Goal: Transaction & Acquisition: Book appointment/travel/reservation

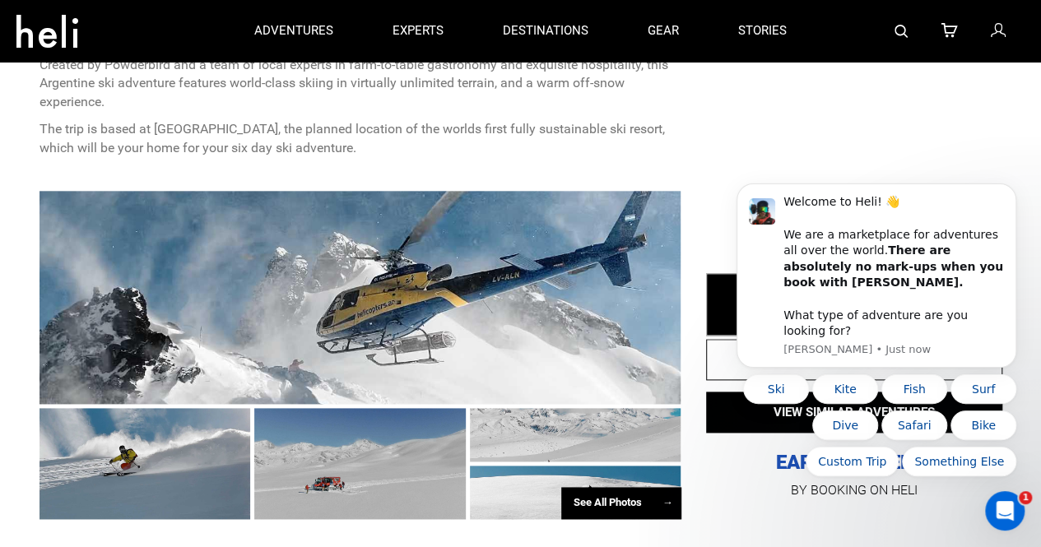
scroll to position [883, 0]
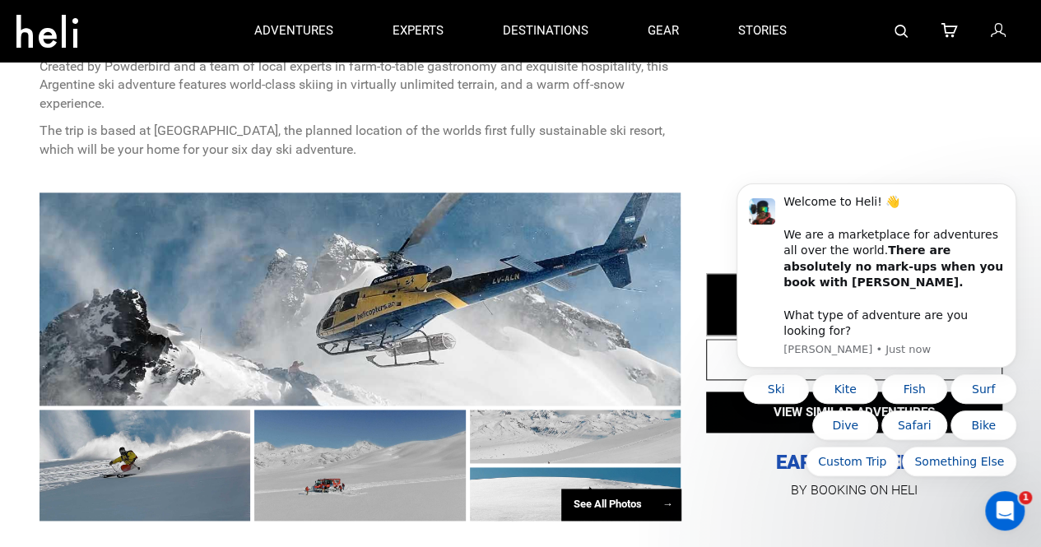
click at [489, 293] on div at bounding box center [361, 299] width 642 height 213
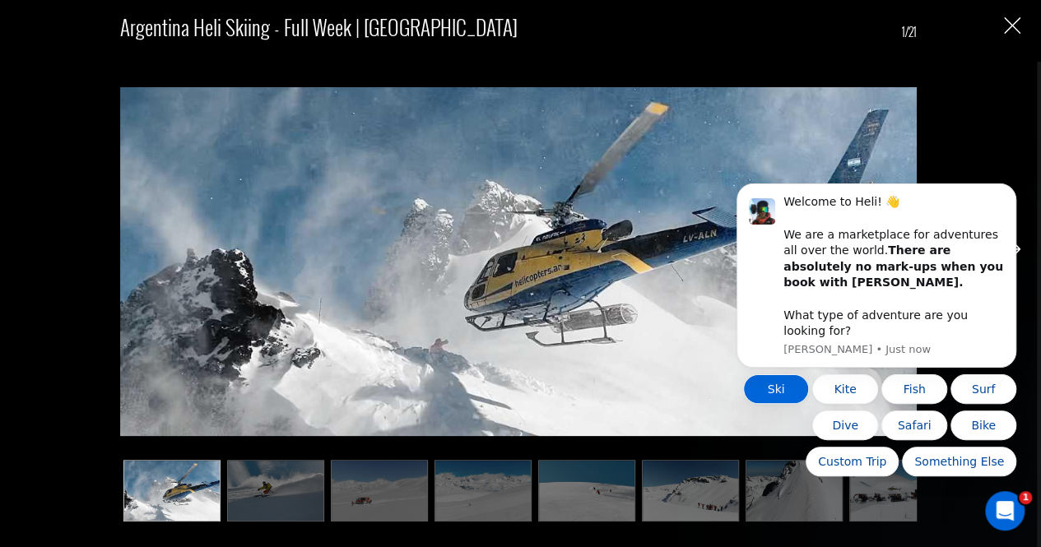
click at [785, 400] on button "Ski" at bounding box center [776, 390] width 66 height 30
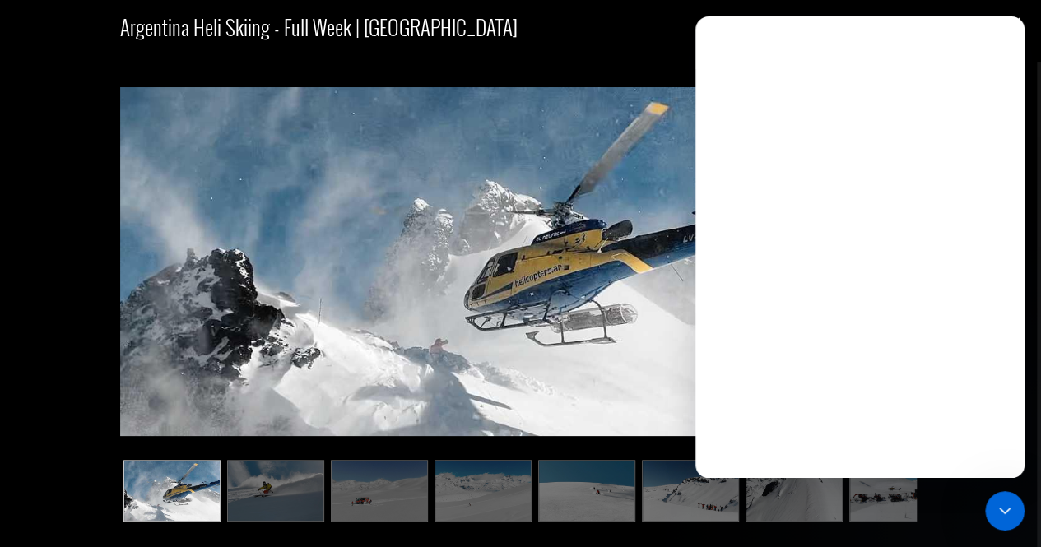
scroll to position [0, 0]
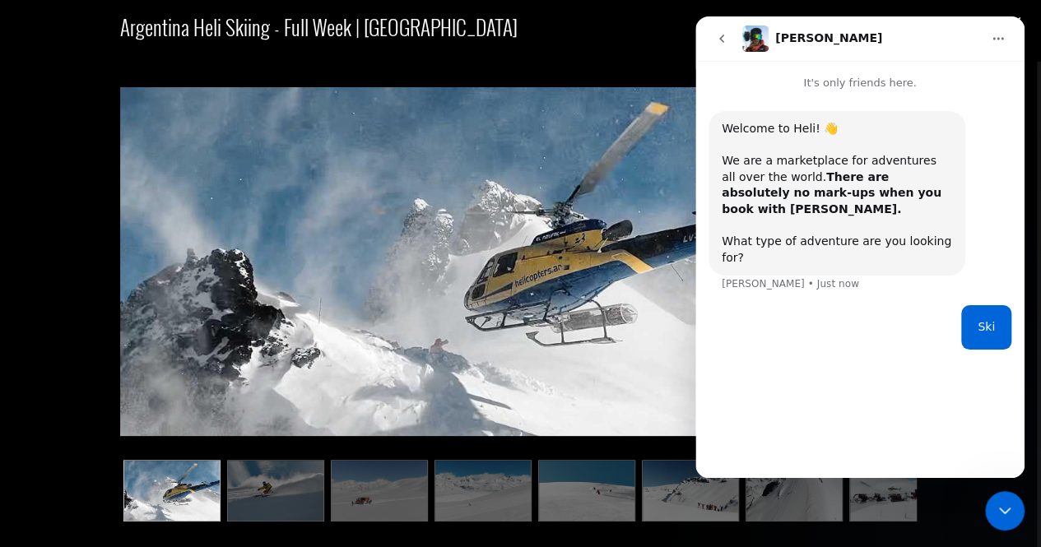
click at [291, 501] on img at bounding box center [275, 491] width 97 height 62
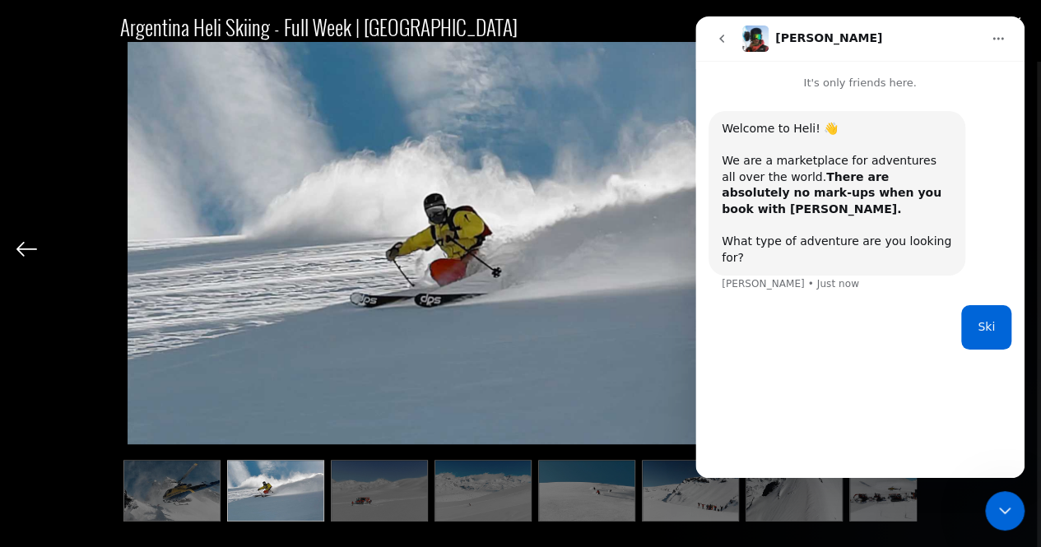
click at [412, 506] on img at bounding box center [379, 491] width 97 height 62
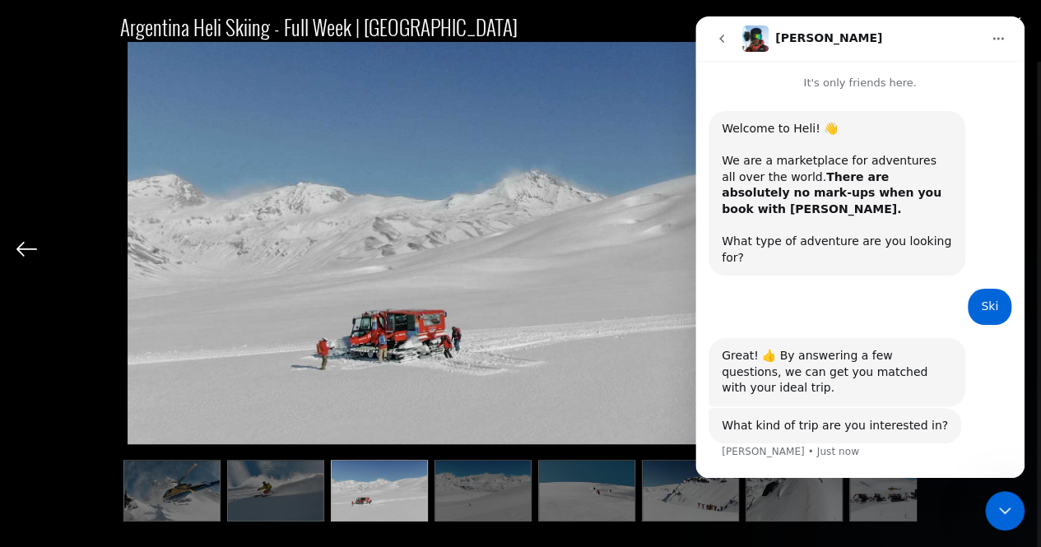
click at [725, 42] on icon "go back" at bounding box center [721, 38] width 13 height 13
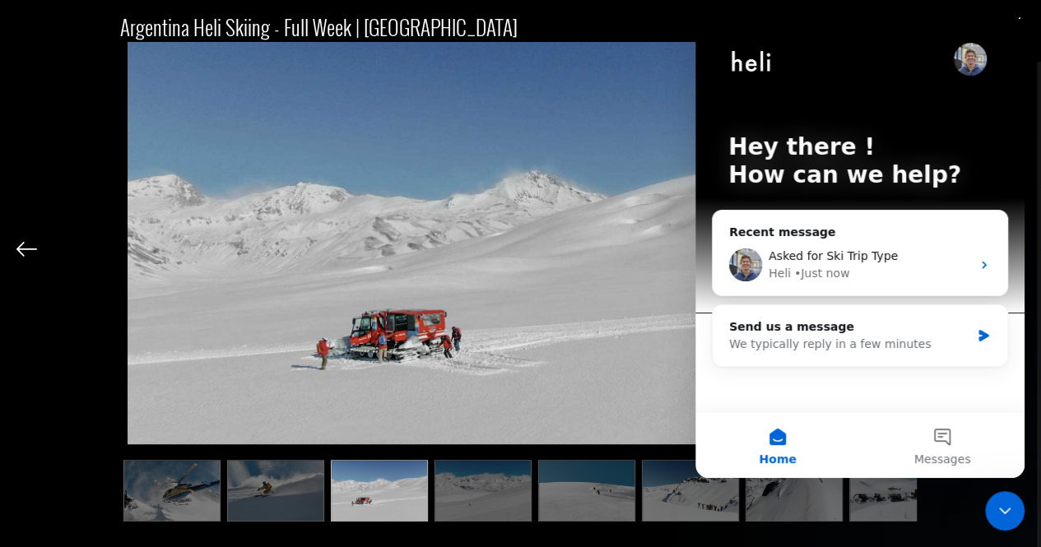
click at [484, 487] on img at bounding box center [483, 491] width 97 height 62
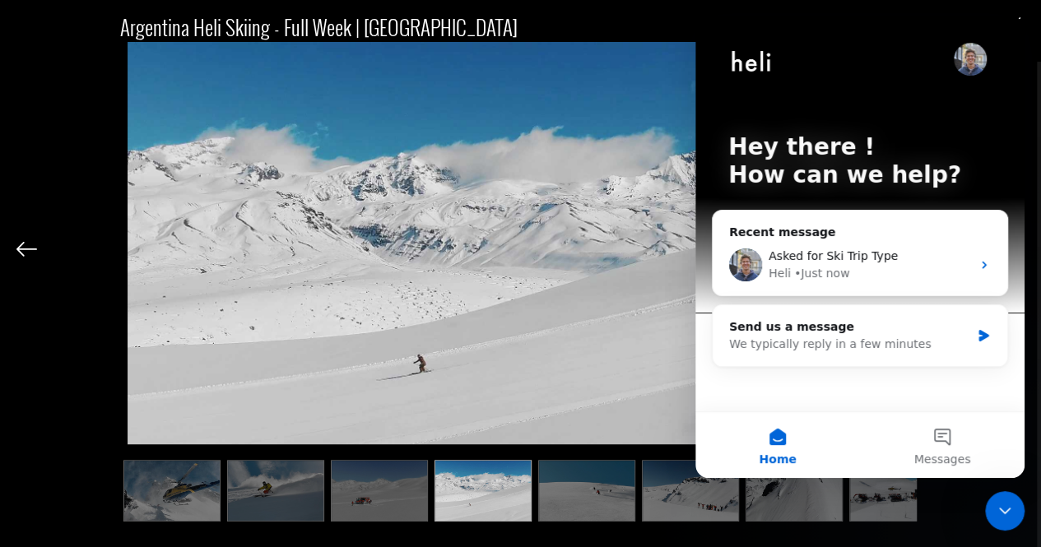
click at [617, 487] on img at bounding box center [586, 491] width 97 height 62
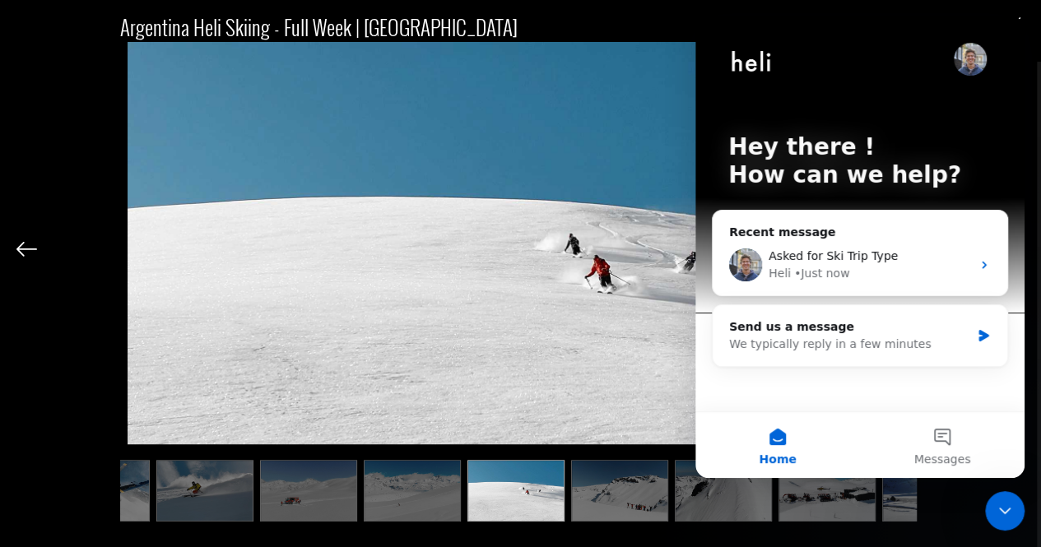
click at [650, 491] on img at bounding box center [619, 491] width 97 height 62
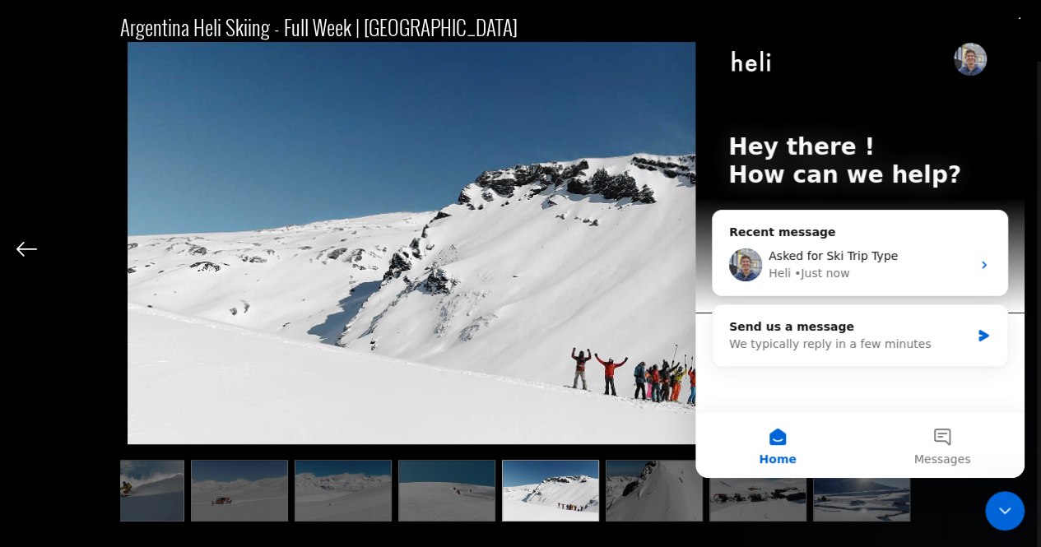
click at [662, 497] on img at bounding box center [654, 491] width 97 height 62
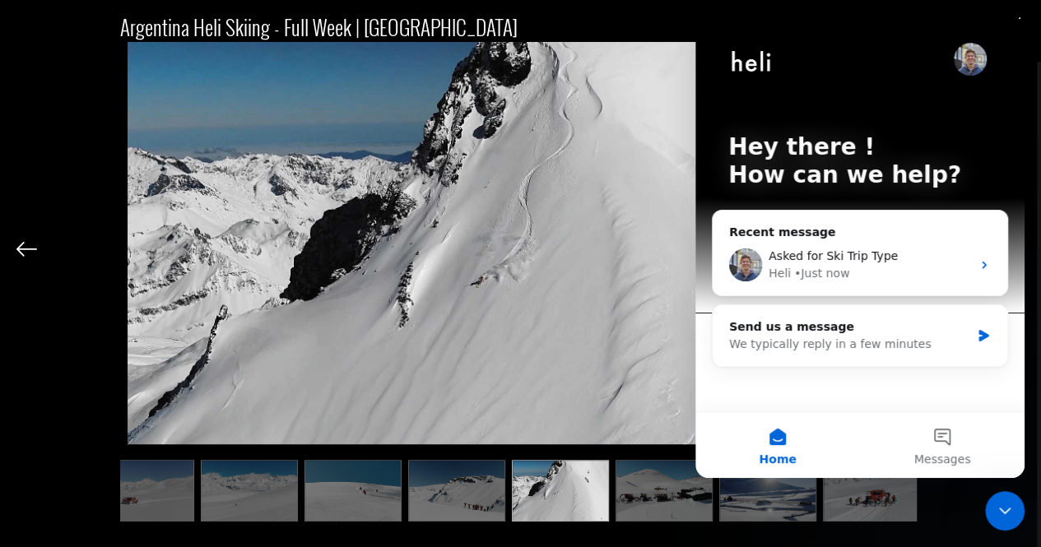
click at [698, 496] on img at bounding box center [664, 491] width 97 height 62
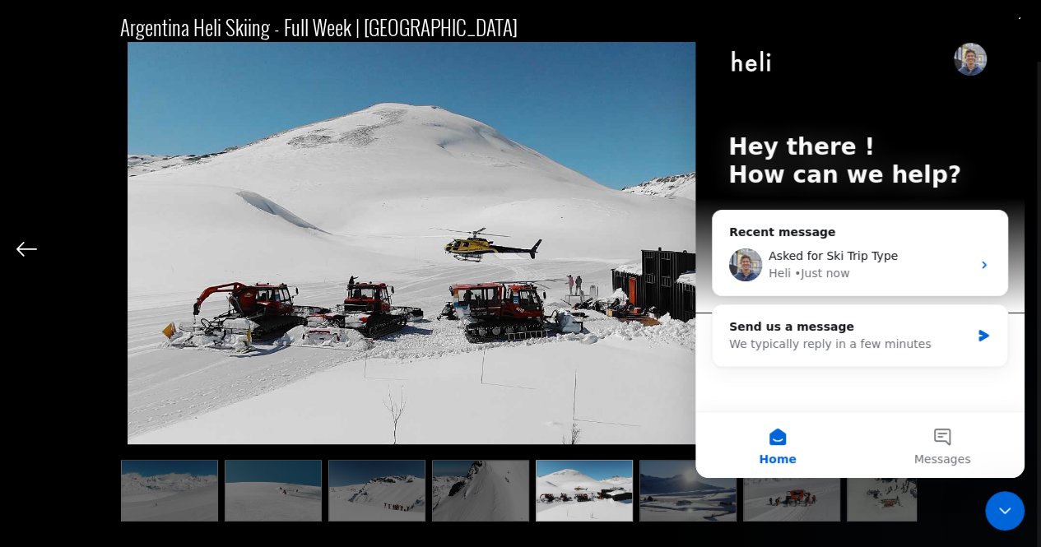
click at [713, 493] on img at bounding box center [688, 491] width 97 height 62
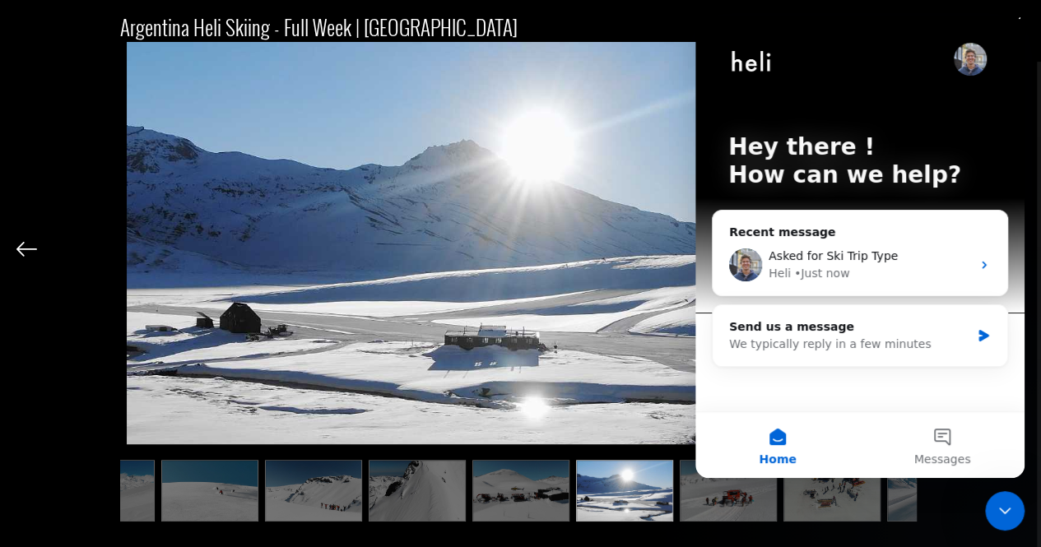
click at [713, 493] on img at bounding box center [728, 491] width 97 height 62
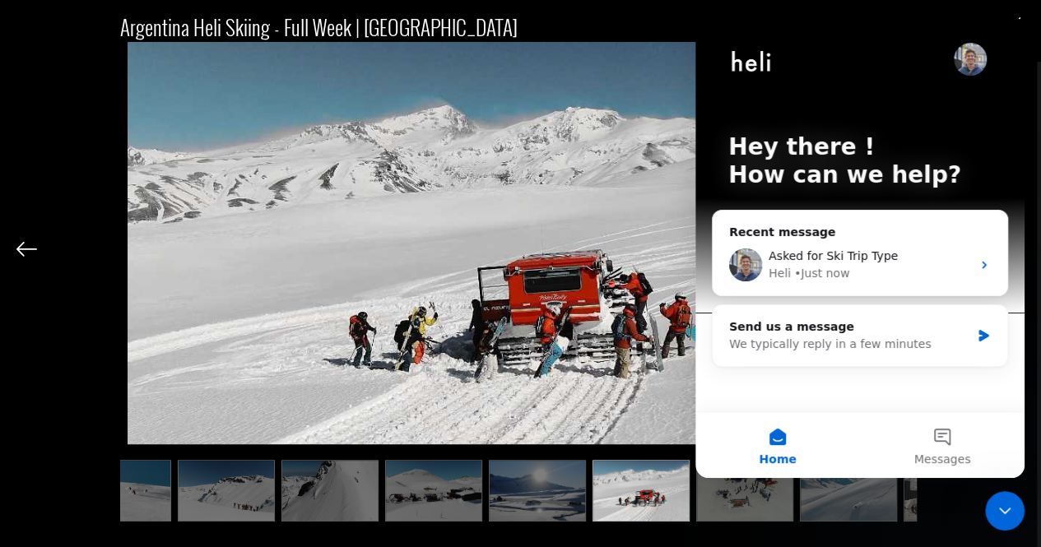
click at [720, 492] on ul at bounding box center [518, 491] width 797 height 62
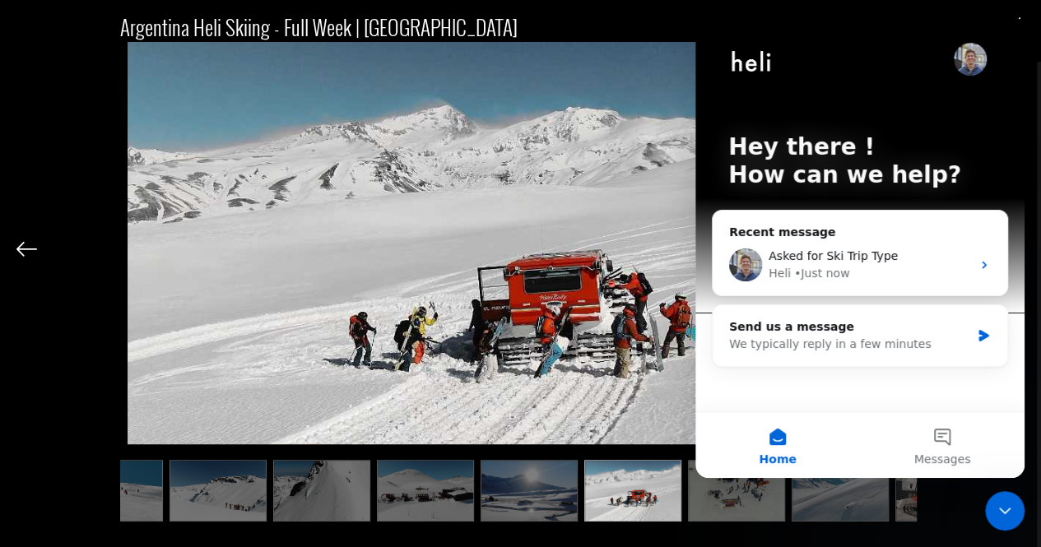
click at [726, 494] on img at bounding box center [736, 491] width 97 height 62
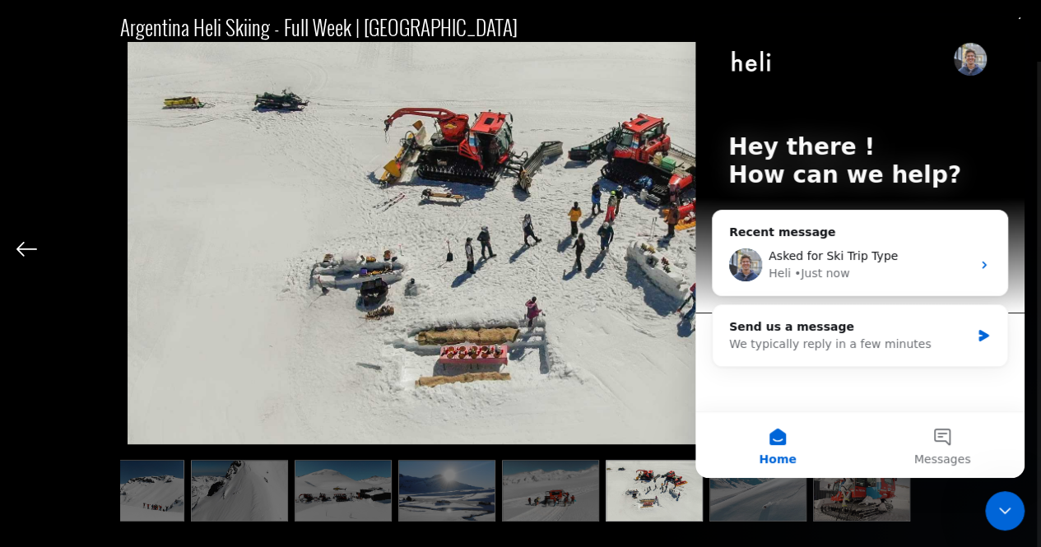
click at [752, 502] on img at bounding box center [758, 491] width 97 height 62
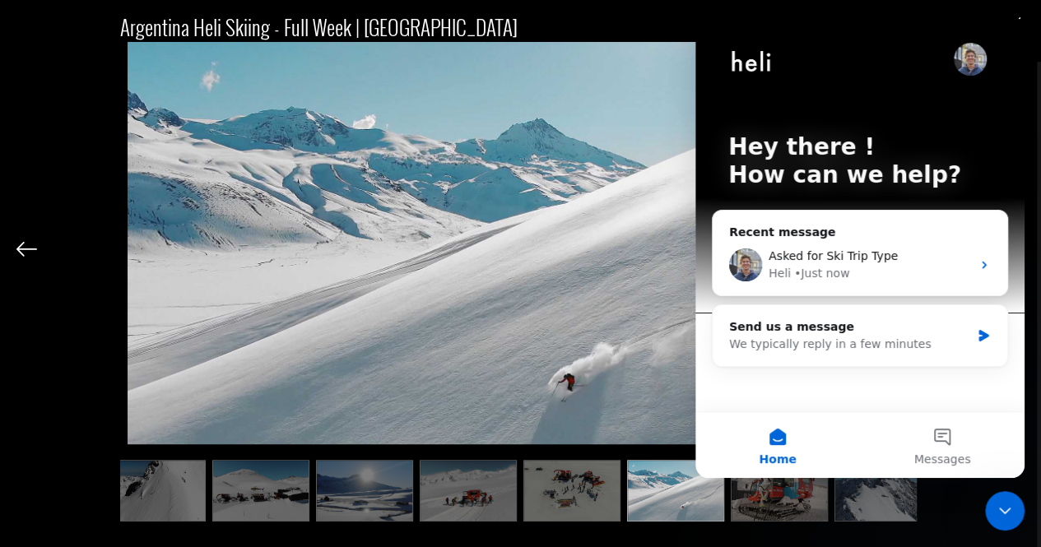
click at [757, 501] on img at bounding box center [779, 491] width 97 height 62
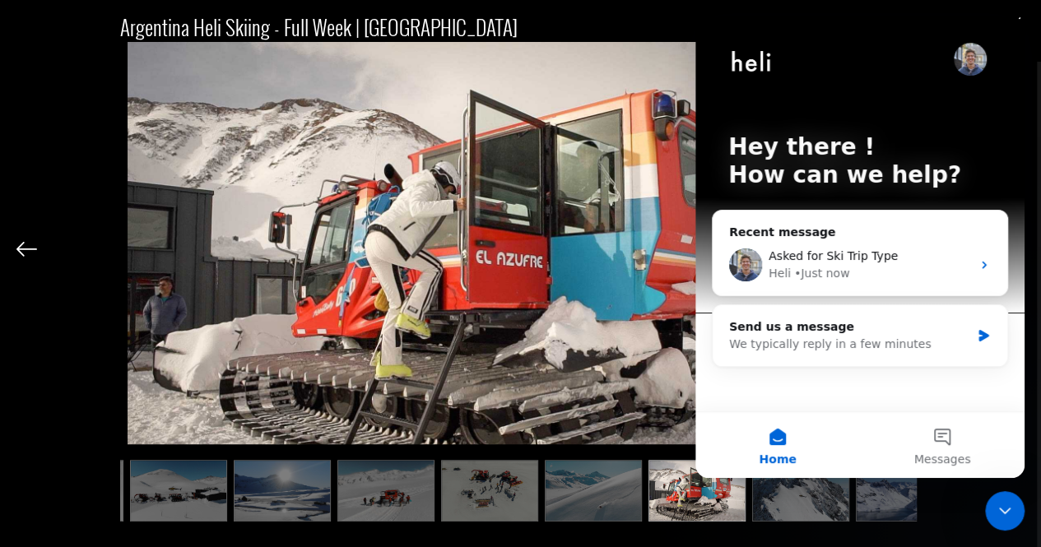
click at [757, 501] on img at bounding box center [800, 491] width 97 height 62
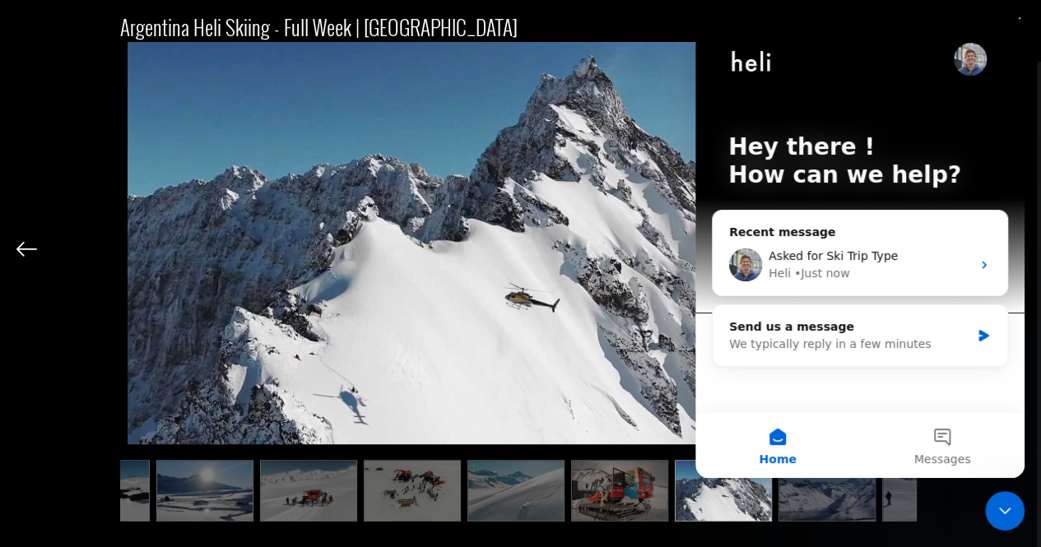
click at [759, 501] on img at bounding box center [723, 491] width 97 height 62
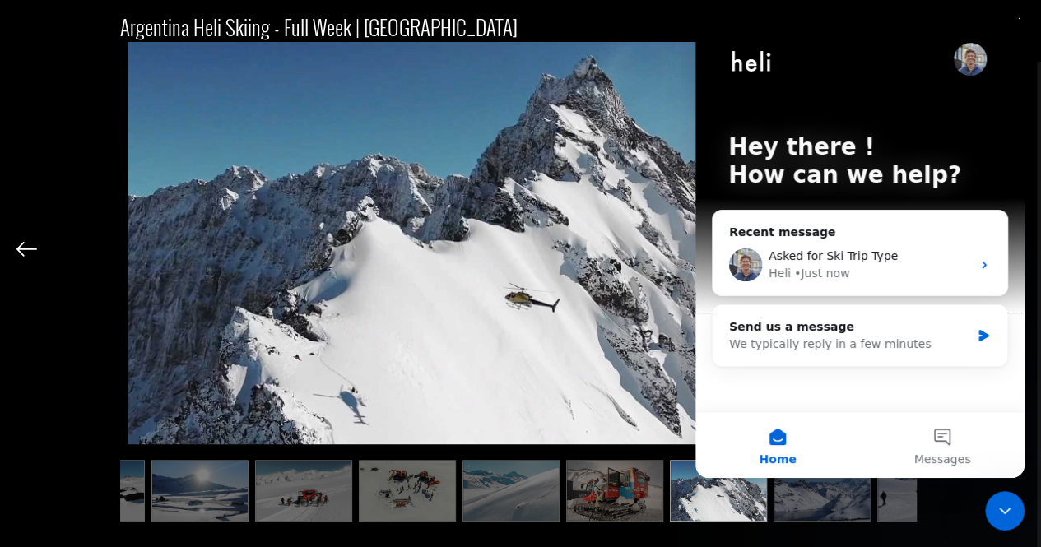
click at [769, 503] on ul at bounding box center [518, 491] width 797 height 62
click at [796, 508] on img at bounding box center [822, 491] width 97 height 62
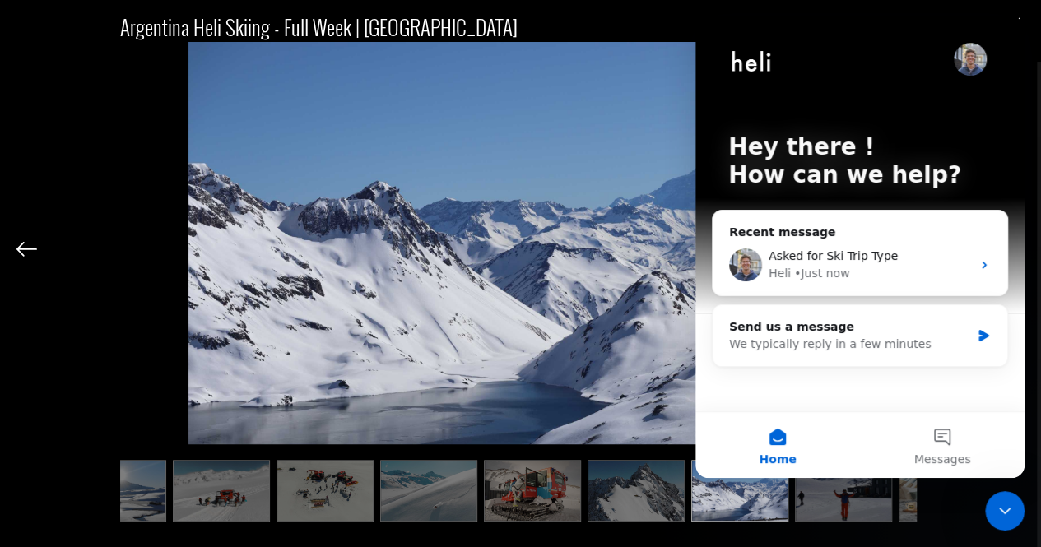
click at [848, 509] on img at bounding box center [843, 491] width 97 height 62
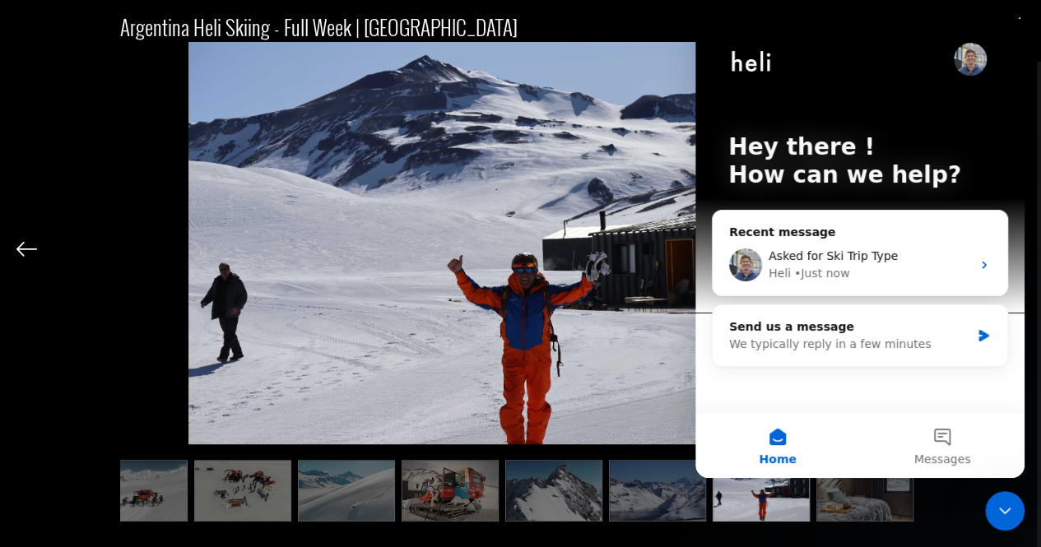
click at [894, 515] on img at bounding box center [865, 491] width 97 height 62
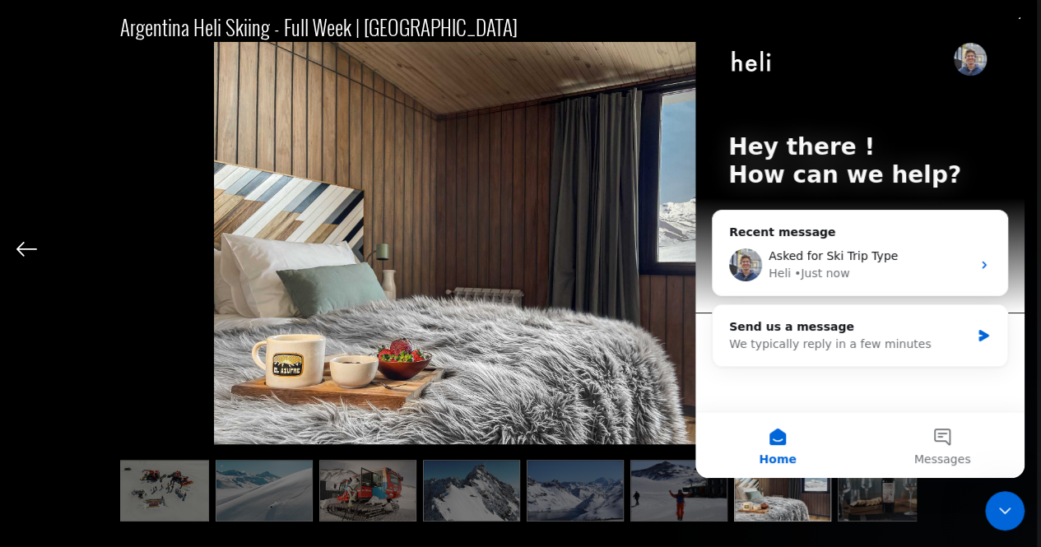
scroll to position [1187, 0]
click at [36, 223] on div "Argentina Heli Skiing - Full Week | [GEOGRAPHIC_DATA] 17/21" at bounding box center [518, 260] width 1004 height 520
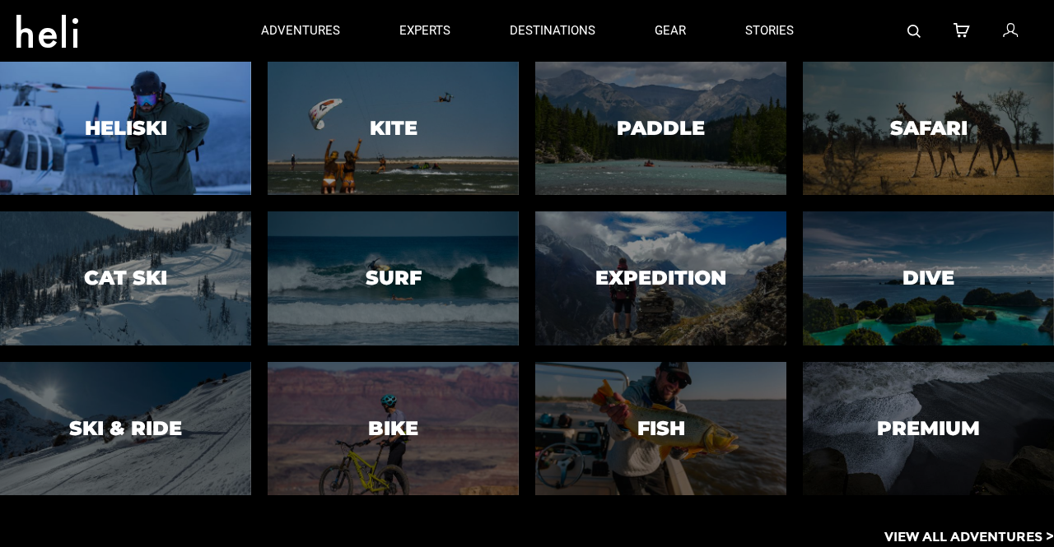
click at [194, 149] on div at bounding box center [126, 128] width 256 height 137
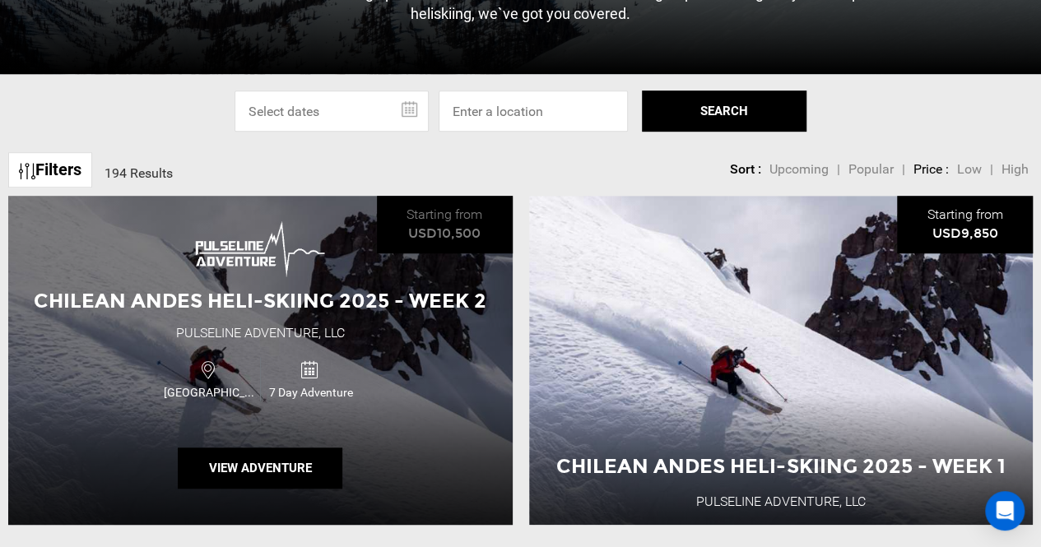
scroll to position [428, 0]
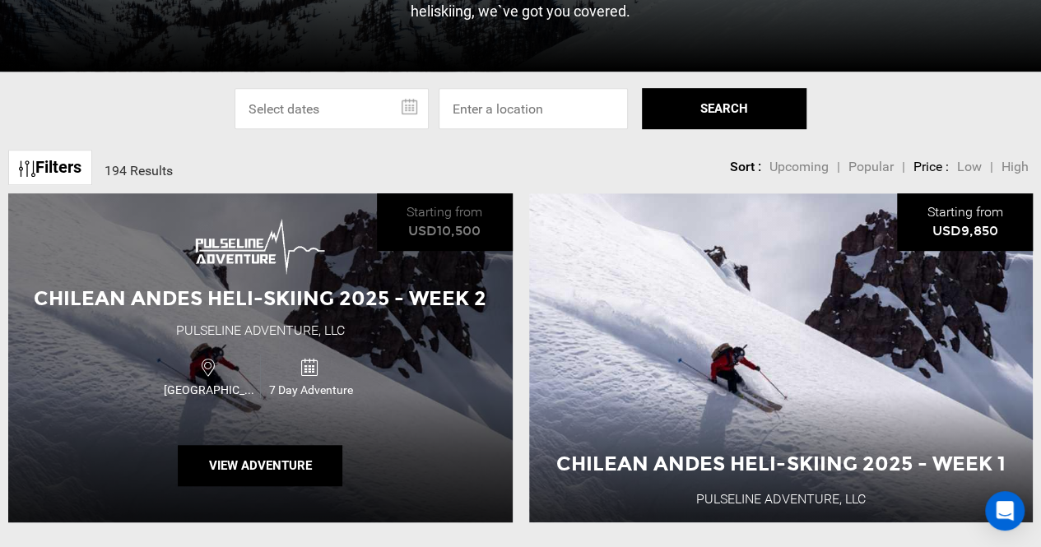
click at [398, 375] on div "Chile 7 Day Adventure" at bounding box center [260, 376] width 303 height 55
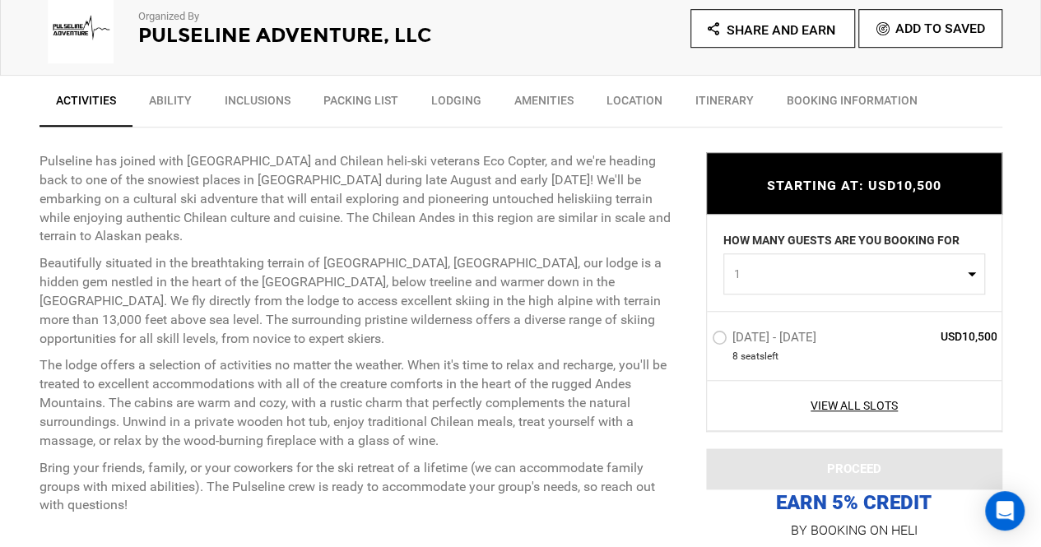
scroll to position [582, 0]
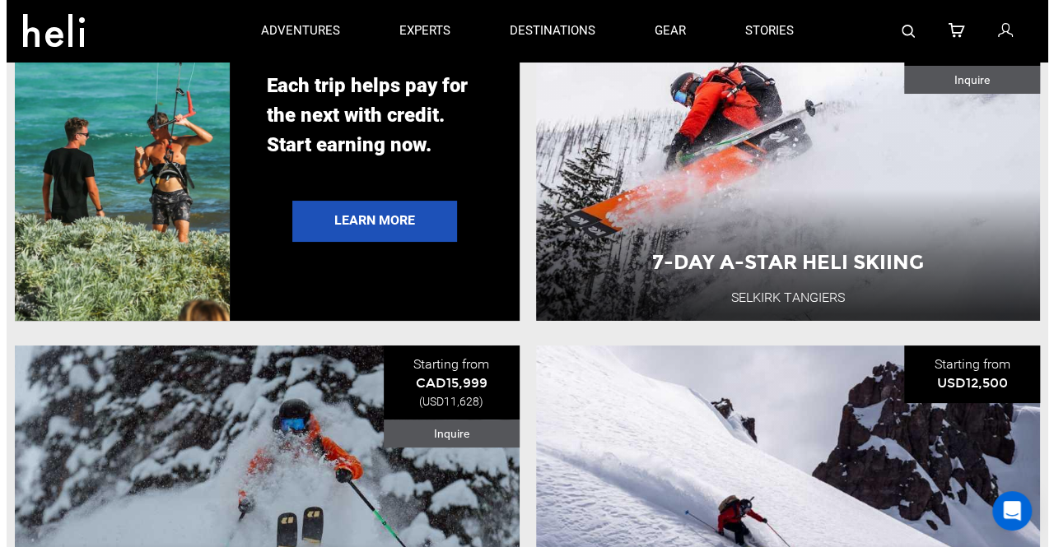
scroll to position [3107, 0]
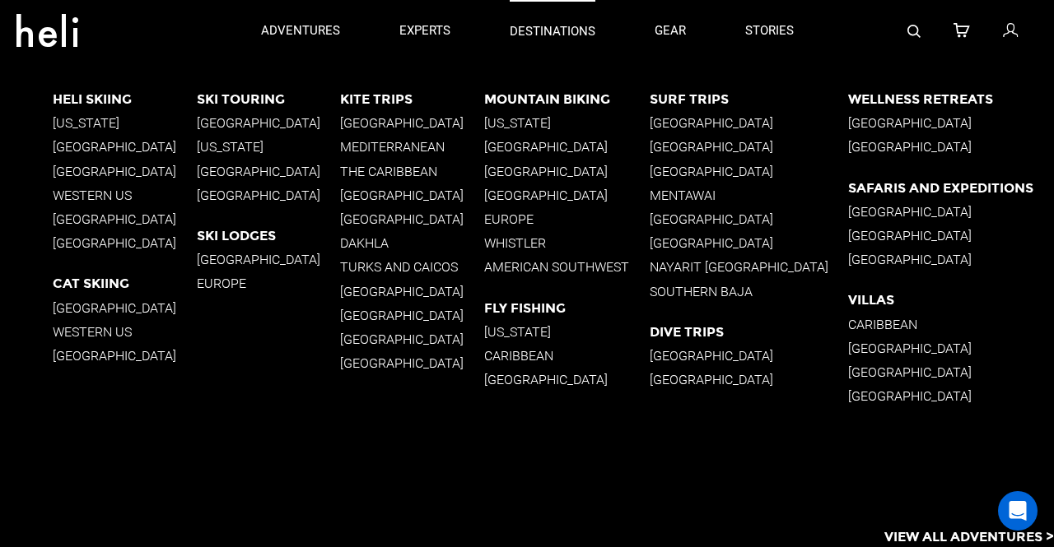
click at [557, 29] on p "destinations" at bounding box center [553, 31] width 86 height 17
click at [113, 193] on p "Western US" at bounding box center [125, 196] width 144 height 16
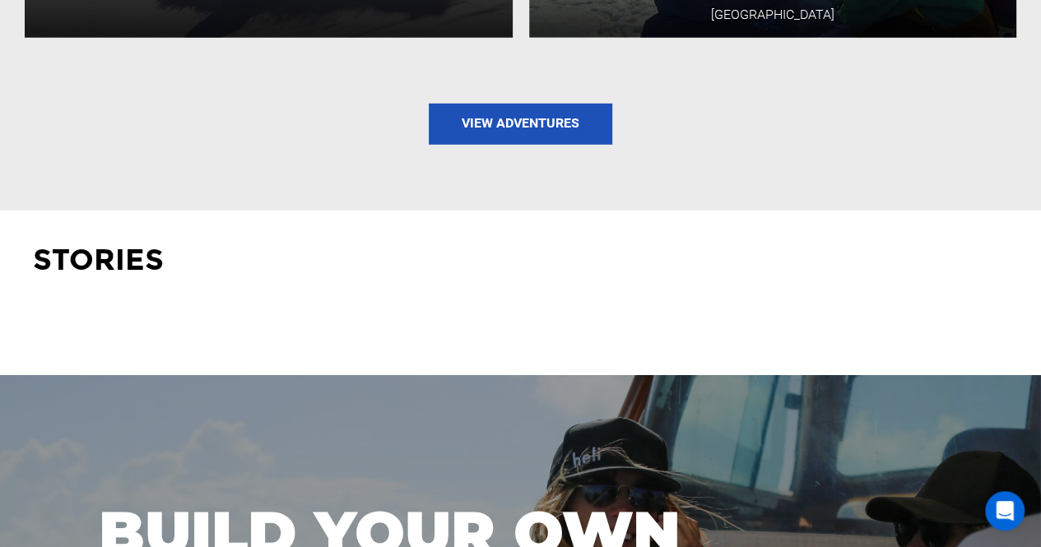
scroll to position [2274, 0]
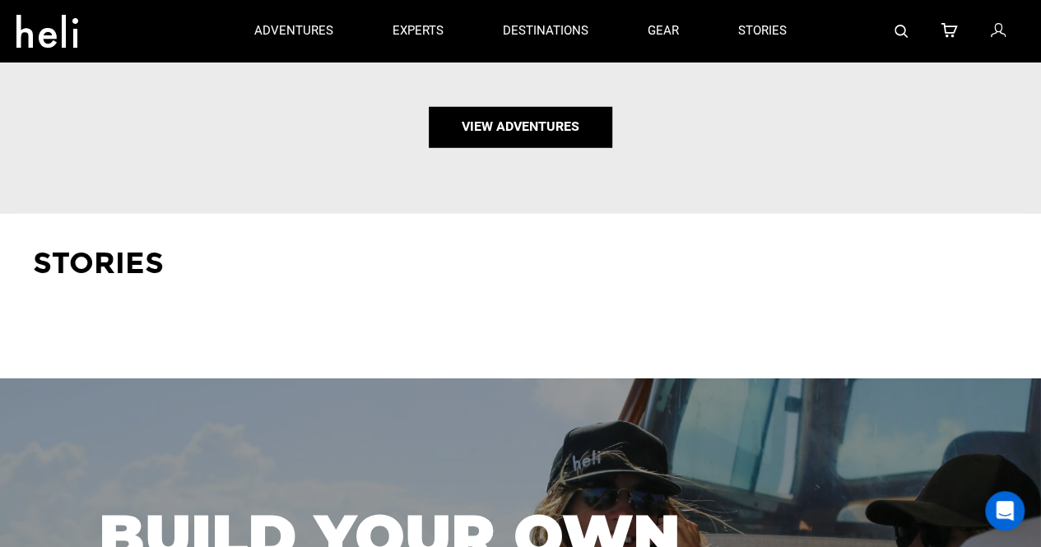
click at [534, 120] on link "View Adventures" at bounding box center [521, 127] width 184 height 41
type input "Heli Skiing"
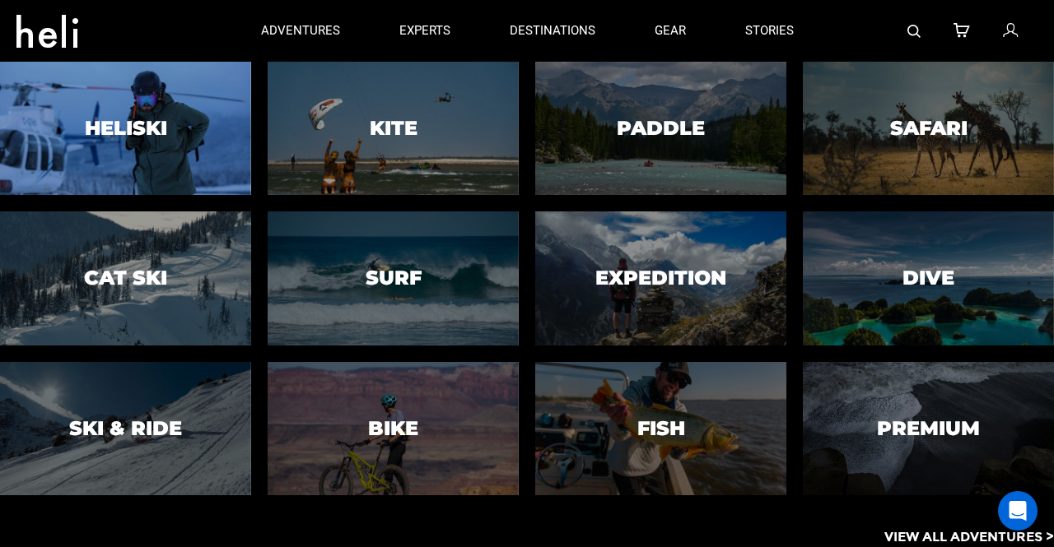
click at [169, 129] on div at bounding box center [126, 128] width 256 height 137
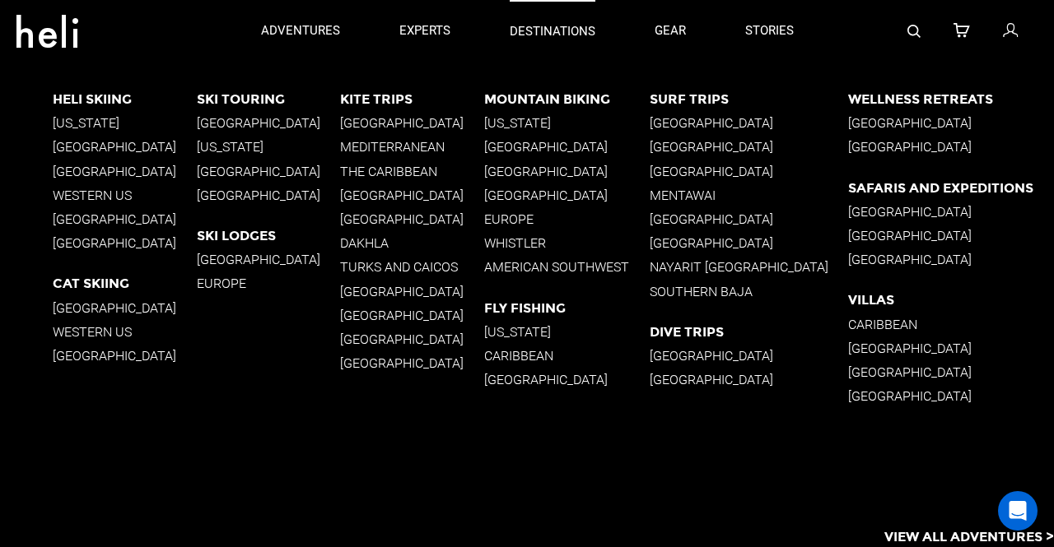
click at [520, 38] on p "destinations" at bounding box center [553, 31] width 86 height 17
click at [105, 333] on p "Western US" at bounding box center [125, 332] width 144 height 16
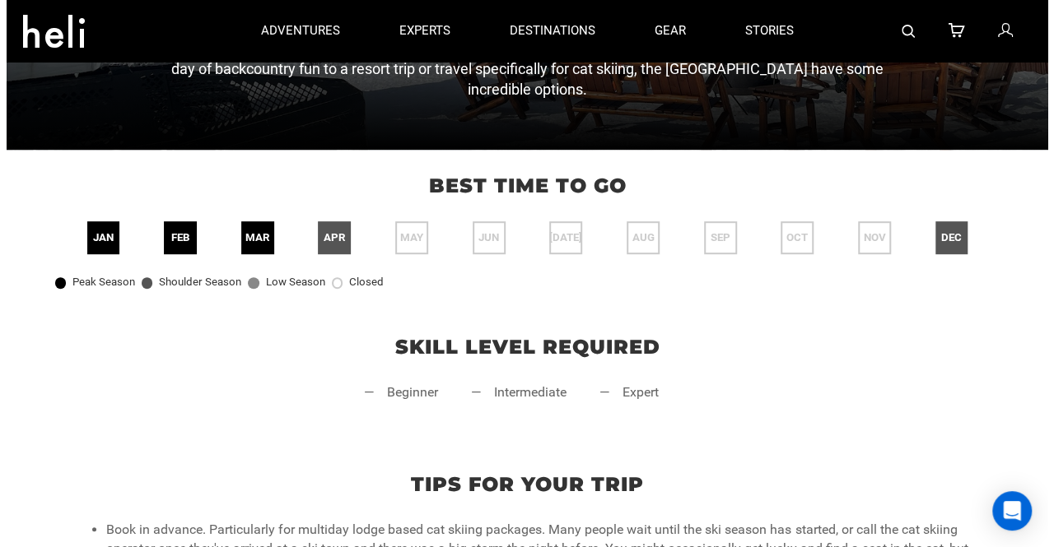
scroll to position [121, 0]
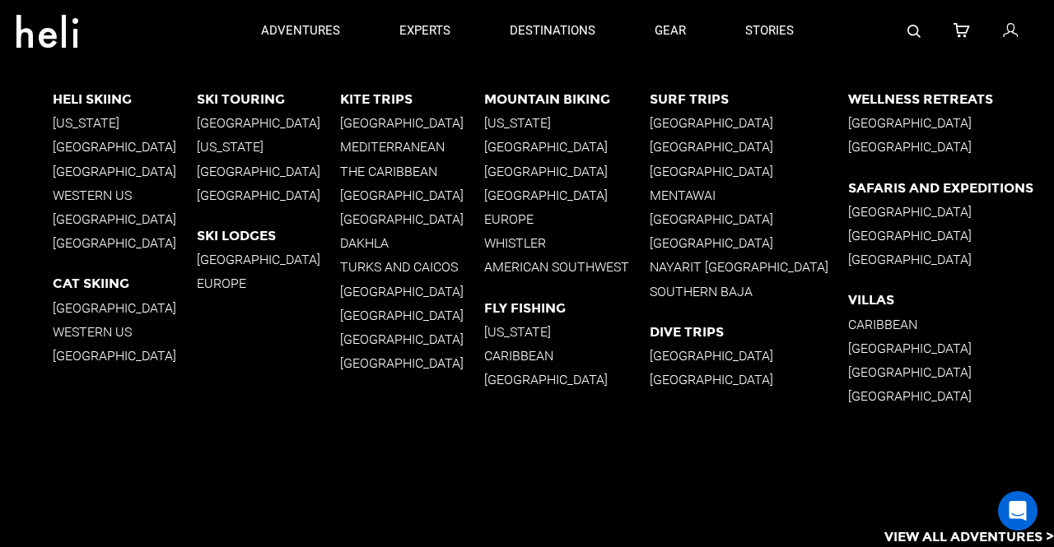
click at [127, 170] on p "South America" at bounding box center [125, 172] width 144 height 16
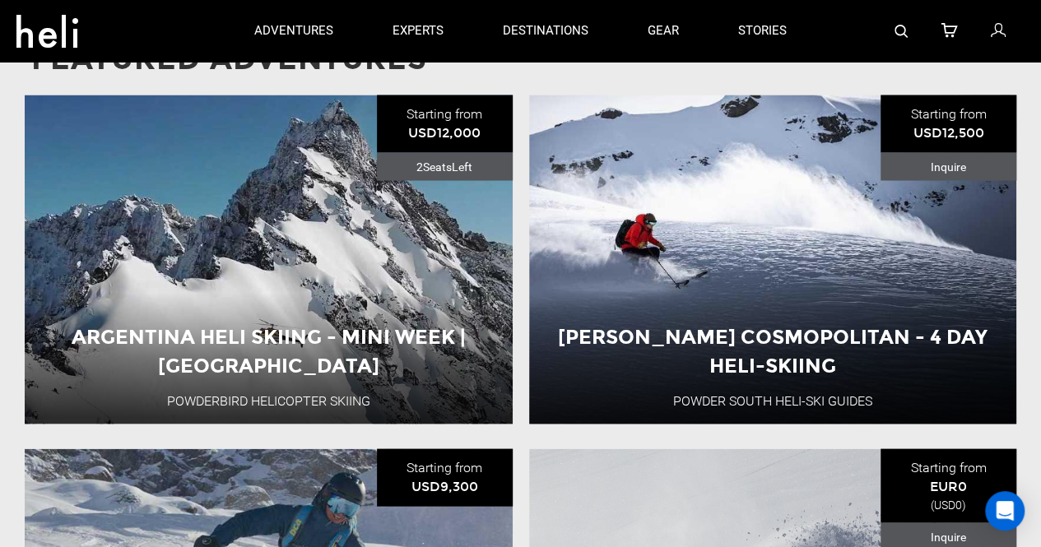
scroll to position [1509, 0]
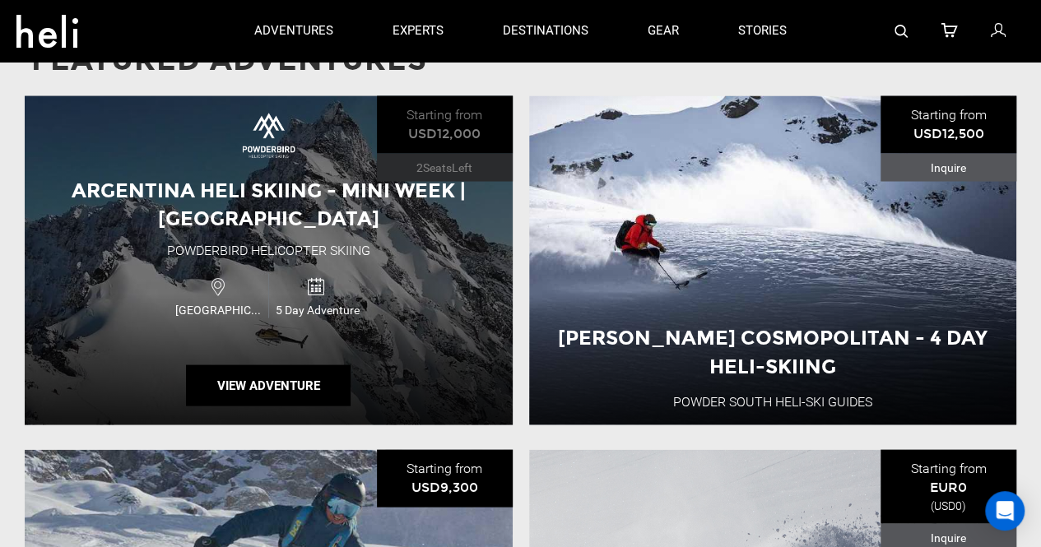
click at [442, 292] on div "Argentina Heli Skiing - Mini Week | El Azufre Hotel Powderbird Helicopter Skiin…" at bounding box center [269, 259] width 488 height 329
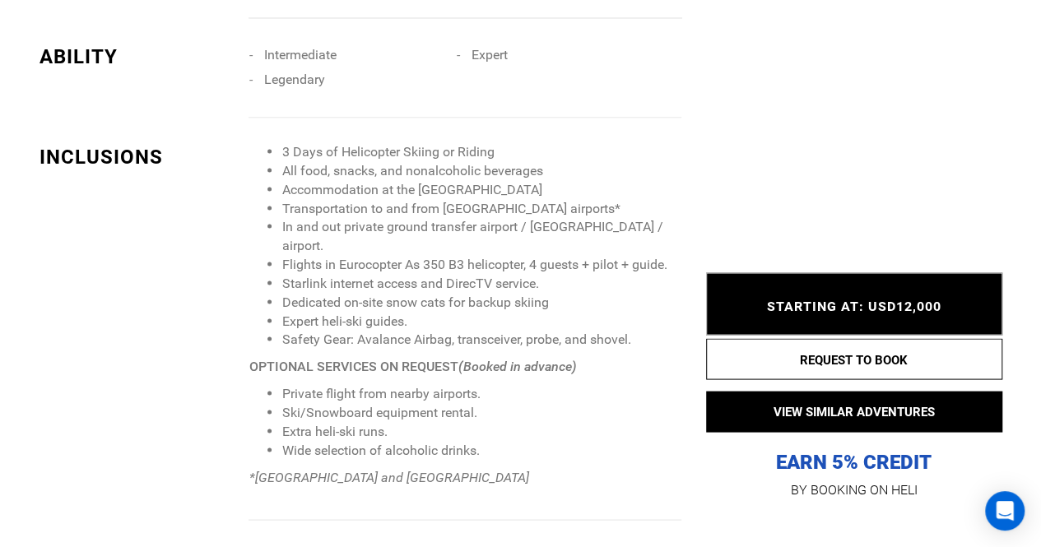
scroll to position [1462, 0]
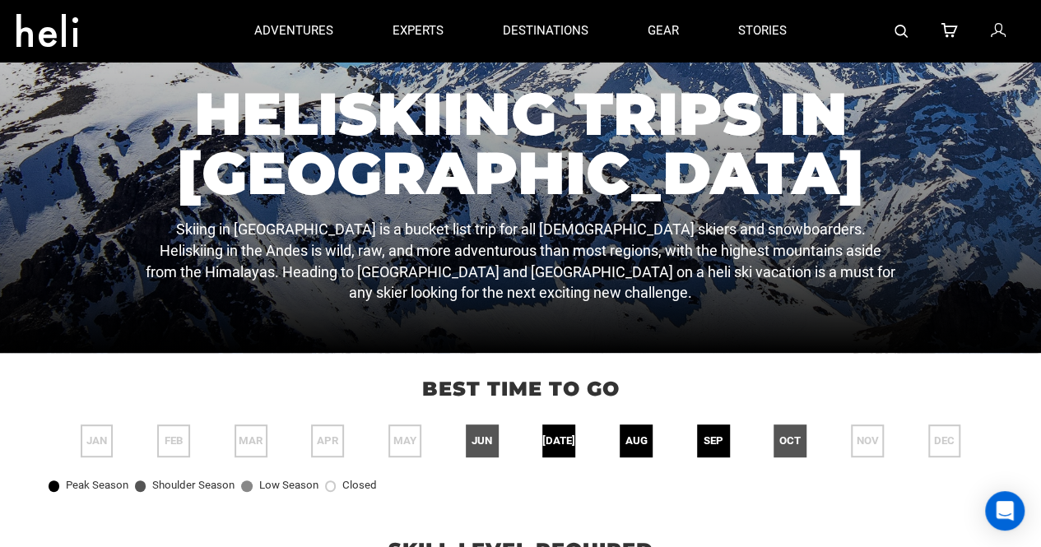
scroll to position [120, 0]
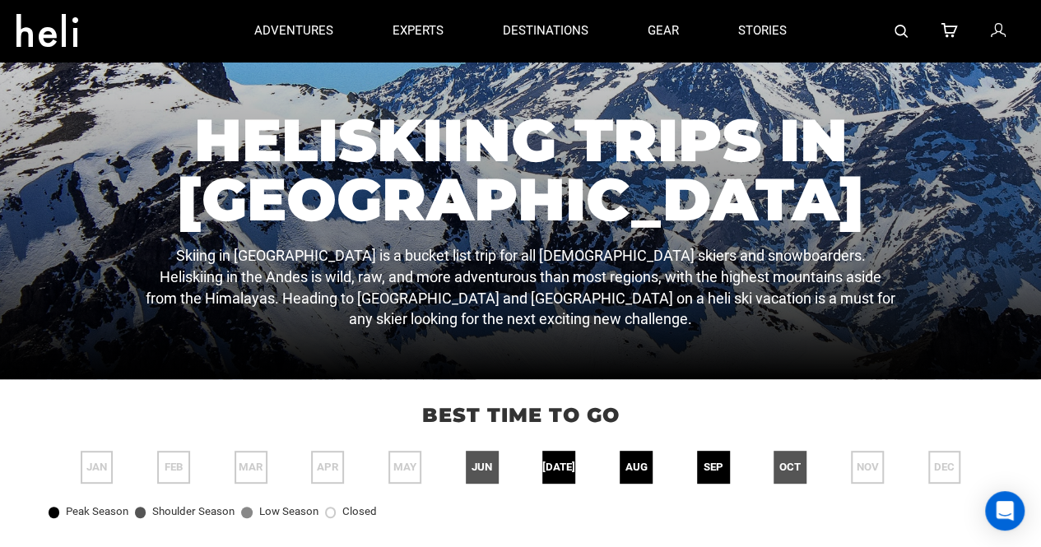
click at [61, 22] on icon at bounding box center [47, 26] width 62 height 26
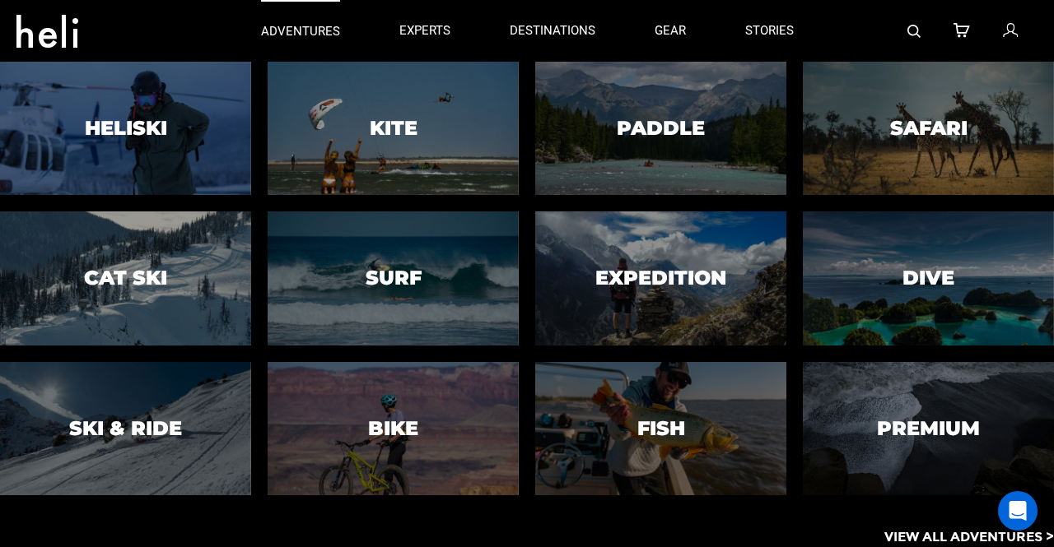
click at [306, 36] on p "adventures" at bounding box center [300, 31] width 79 height 17
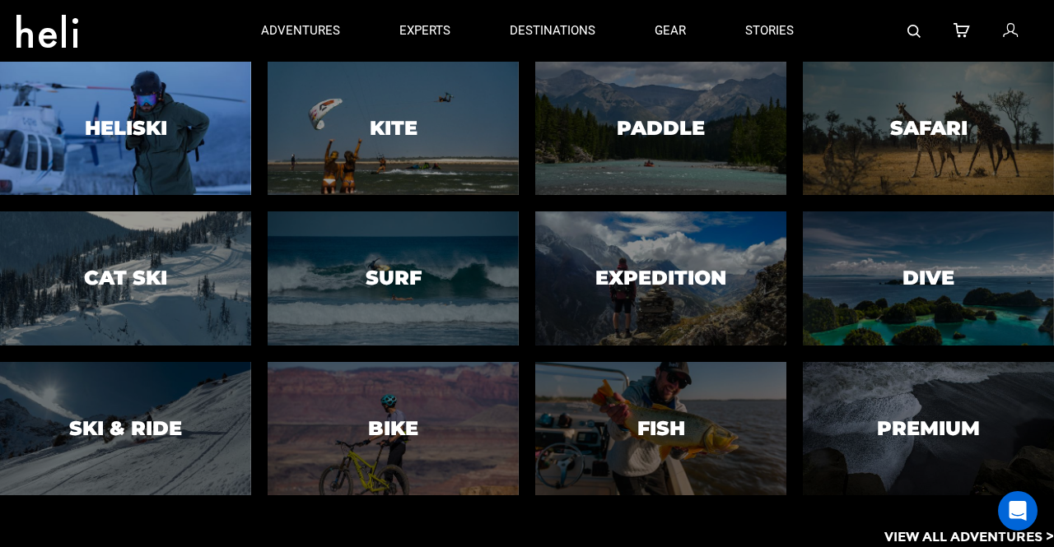
click at [189, 128] on div at bounding box center [126, 128] width 256 height 137
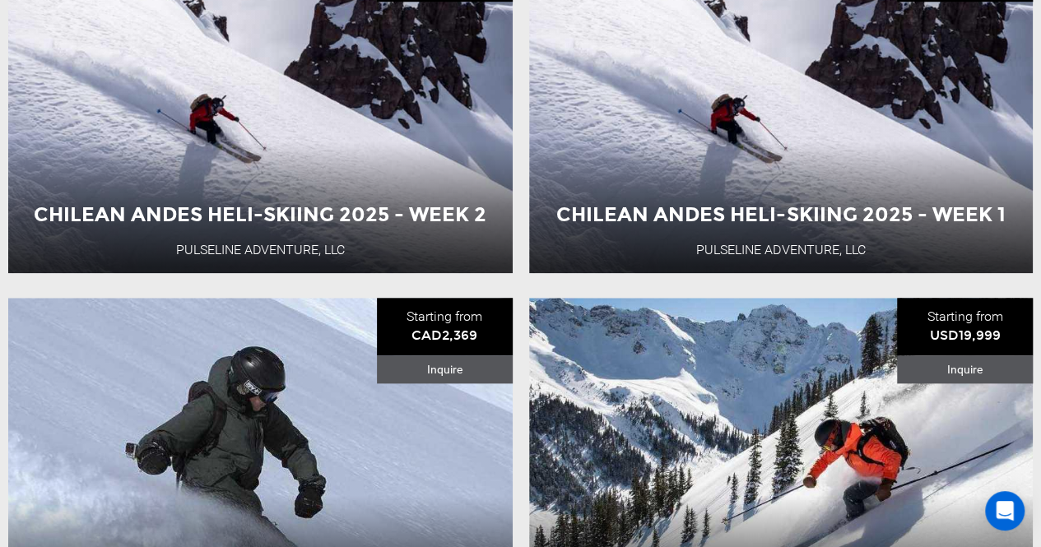
scroll to position [678, 0]
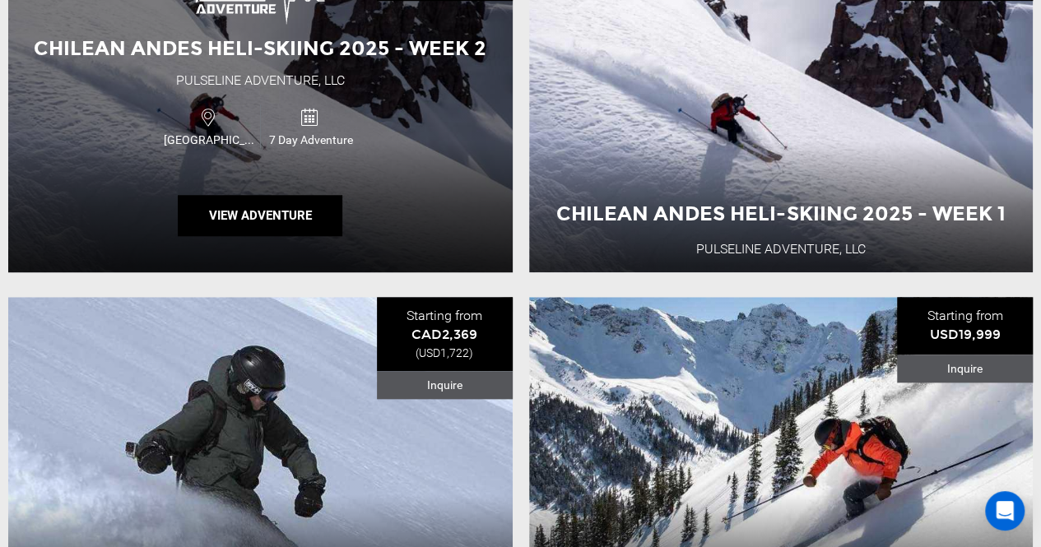
click at [378, 114] on div "Chile 7 Day Adventure" at bounding box center [260, 126] width 303 height 55
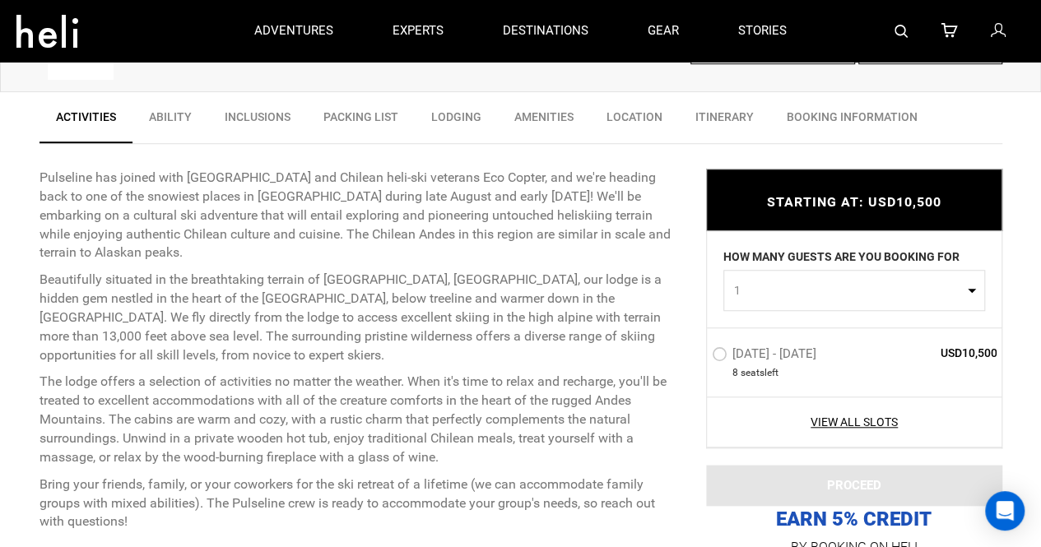
scroll to position [531, 0]
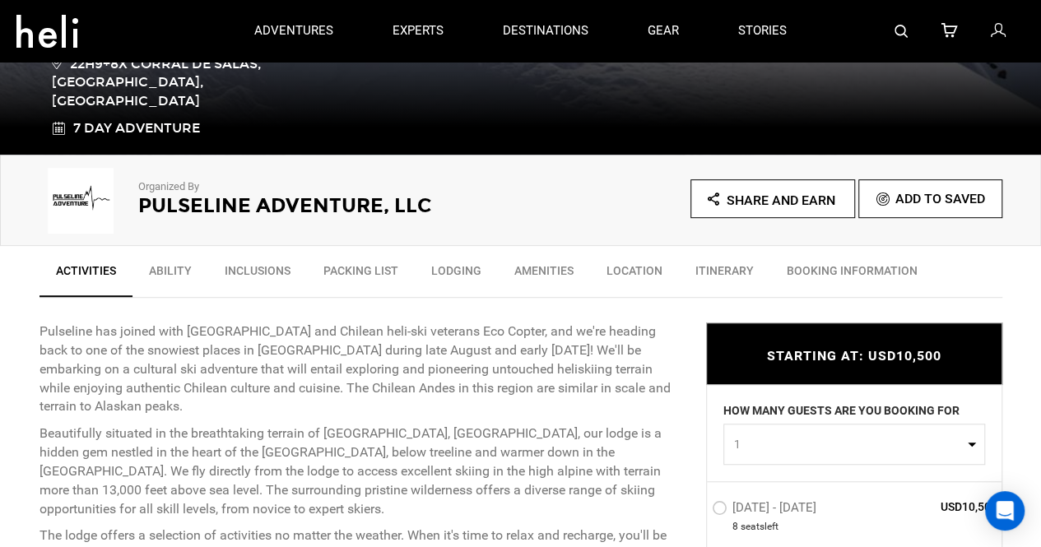
click at [183, 271] on link "Ability" at bounding box center [171, 274] width 76 height 41
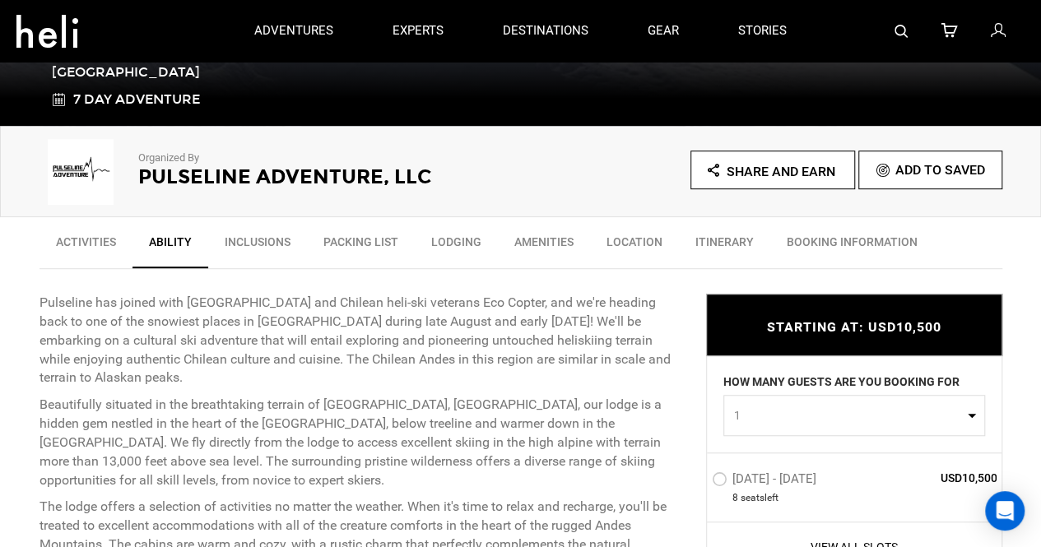
scroll to position [407, 0]
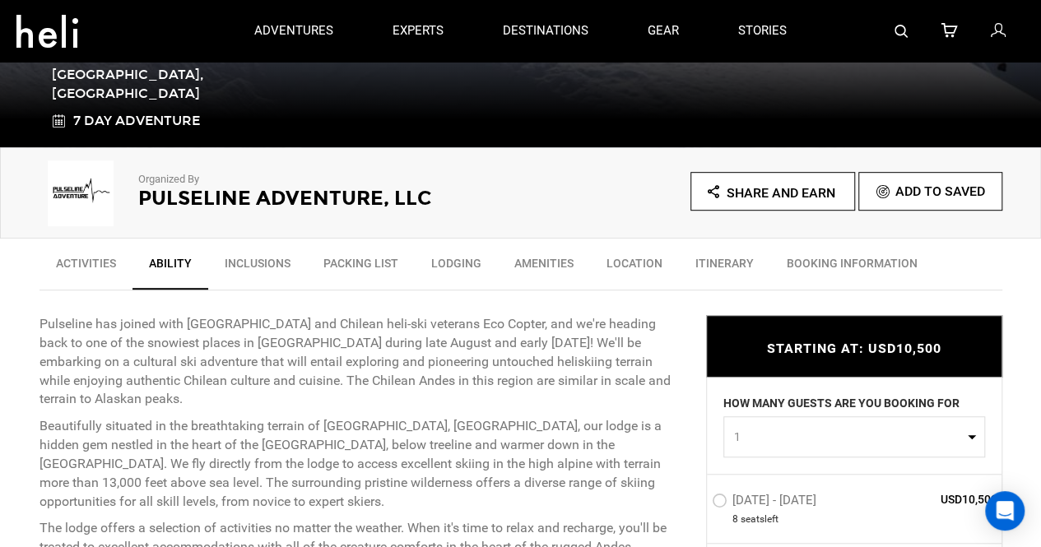
click at [694, 256] on link "Itinerary" at bounding box center [724, 267] width 91 height 41
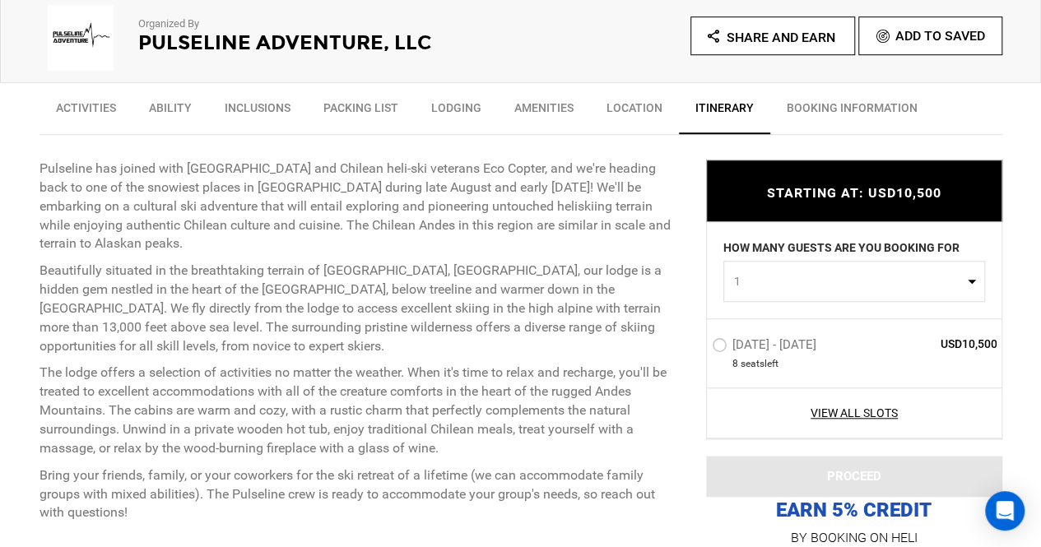
scroll to position [564, 0]
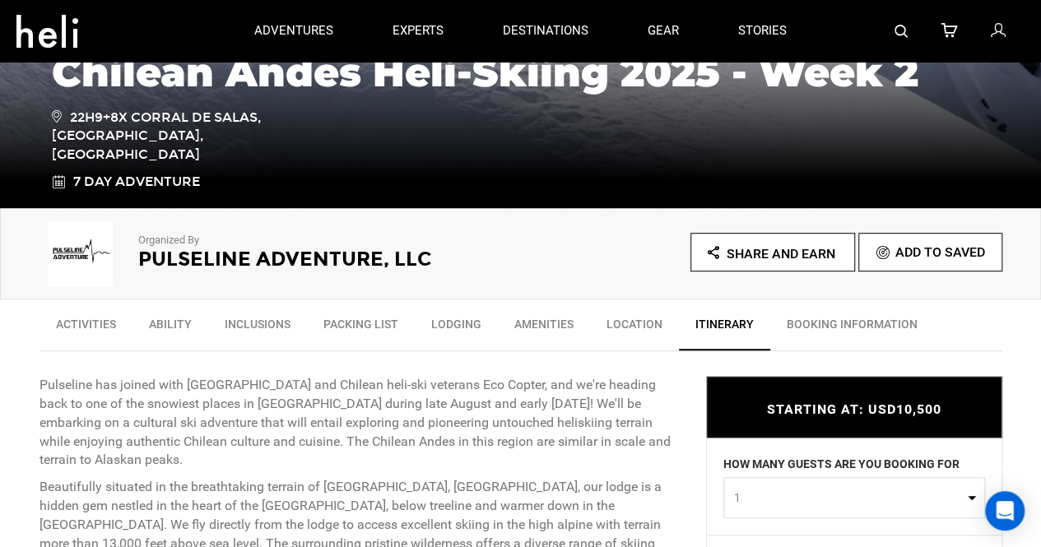
click at [805, 317] on link "BOOKING INFORMATION" at bounding box center [853, 328] width 164 height 41
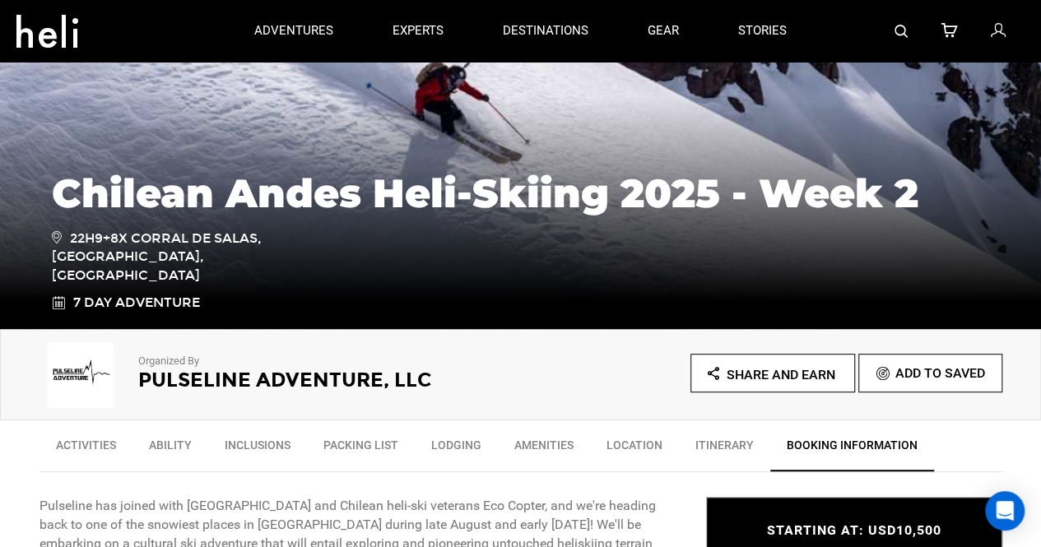
scroll to position [226, 0]
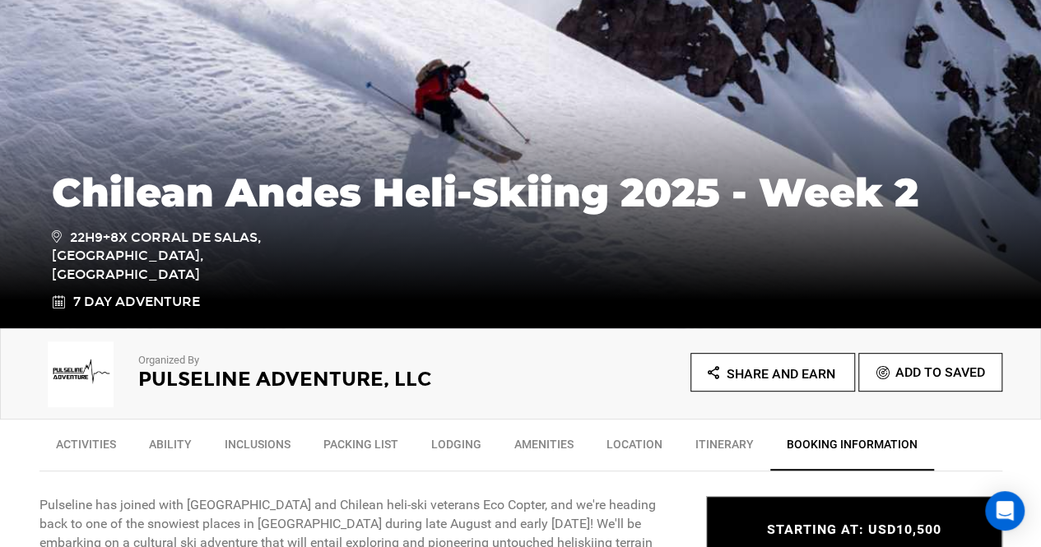
click at [94, 451] on link "Activities" at bounding box center [86, 448] width 93 height 41
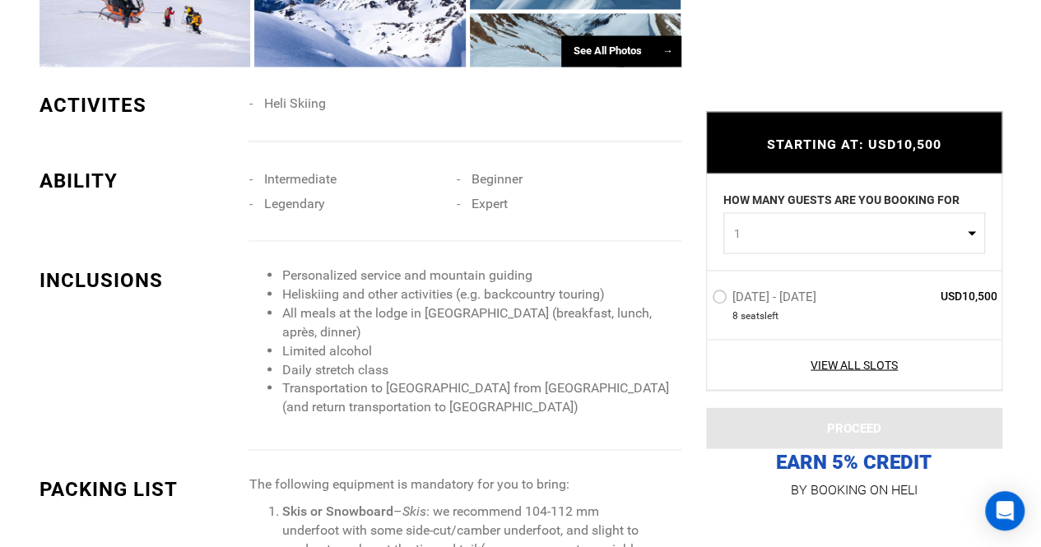
scroll to position [1470, 0]
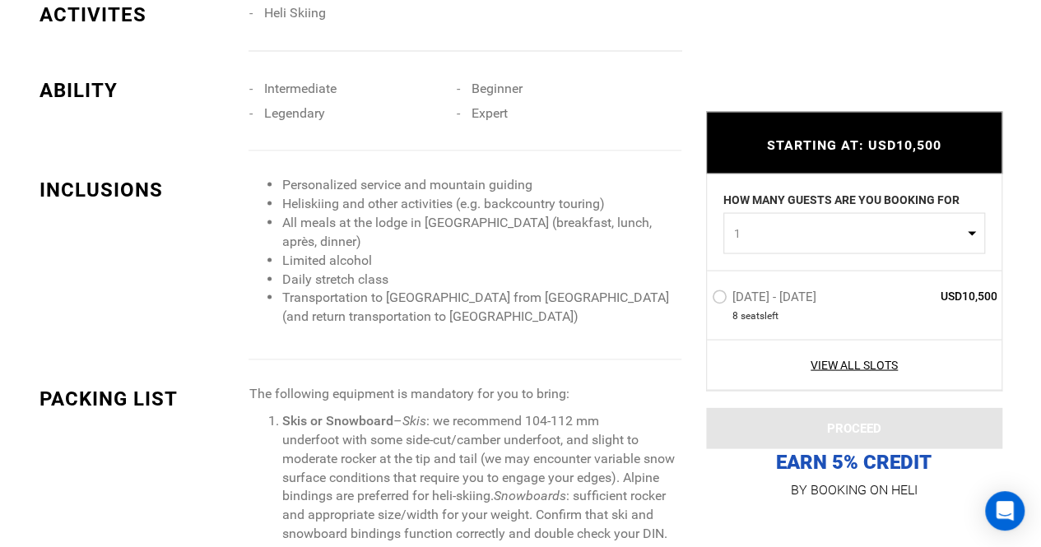
click at [813, 246] on button "1" at bounding box center [855, 233] width 262 height 41
click at [592, 304] on li "Transportation to Parque Guaiquivilo from Santiago (and return transportation t…" at bounding box center [481, 307] width 399 height 38
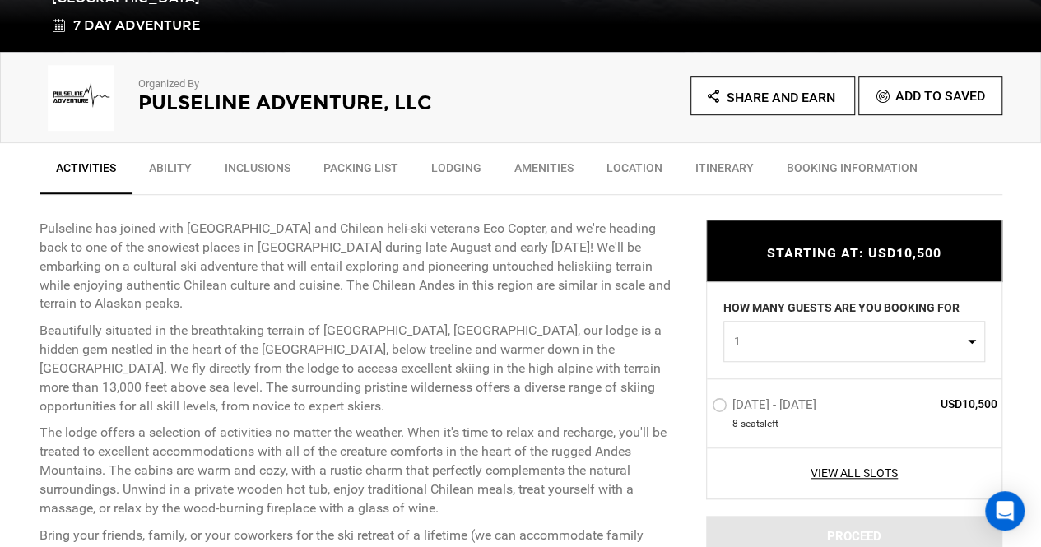
scroll to position [503, 0]
